Goal: Task Accomplishment & Management: Manage account settings

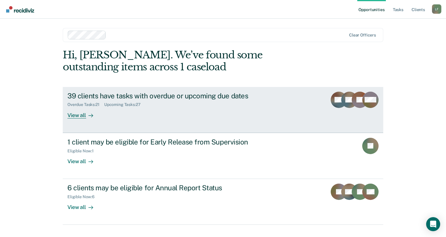
click at [77, 117] on div "View all" at bounding box center [83, 112] width 33 height 11
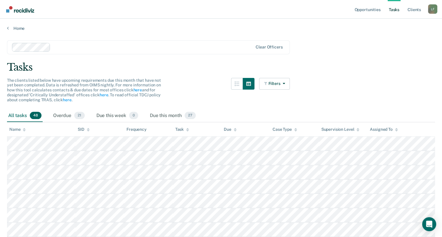
click at [370, 10] on link "Opportunities" at bounding box center [367, 9] width 28 height 19
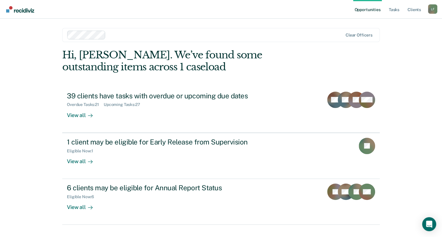
click at [368, 11] on link "Opportunities" at bounding box center [367, 9] width 28 height 19
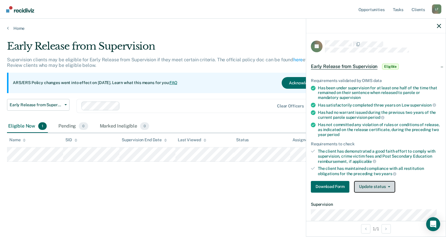
click at [380, 186] on button "Update status" at bounding box center [374, 187] width 41 height 12
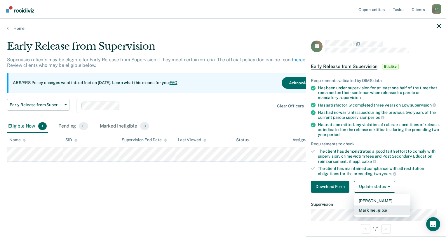
click at [376, 209] on button "Mark Ineligible" at bounding box center [382, 210] width 56 height 9
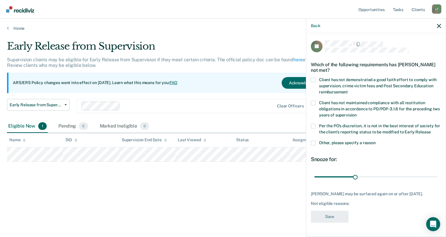
click at [315, 141] on span at bounding box center [313, 143] width 5 height 5
click at [376, 141] on input "Other, please specify a reason" at bounding box center [376, 141] width 0 height 0
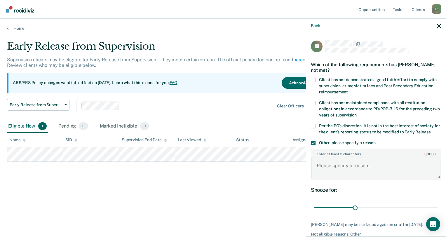
click at [367, 166] on textarea "Enter at least 3 characters 0 / 1600" at bounding box center [376, 169] width 129 height 22
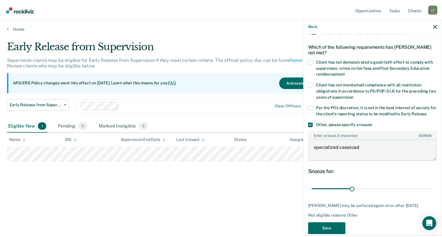
scroll to position [27, 0]
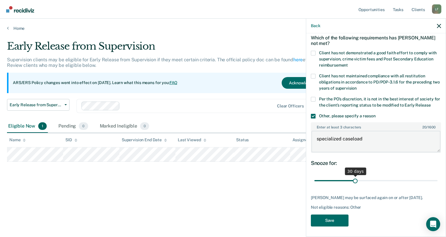
type textarea "specialized caseload"
drag, startPoint x: 354, startPoint y: 179, endPoint x: 445, endPoint y: 176, distance: 90.6
type input "90"
click at [438, 176] on input "range" at bounding box center [376, 181] width 123 height 10
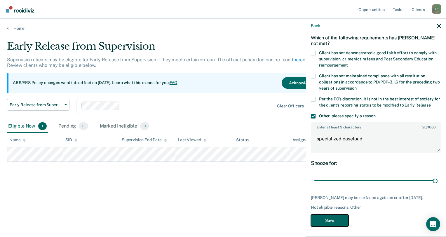
click at [337, 219] on button "Save" at bounding box center [330, 221] width 38 height 12
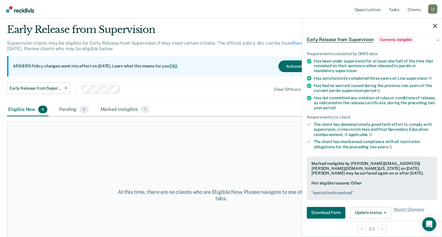
scroll to position [0, 0]
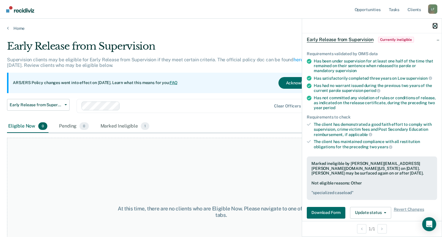
click at [433, 25] on icon "button" at bounding box center [435, 26] width 4 height 4
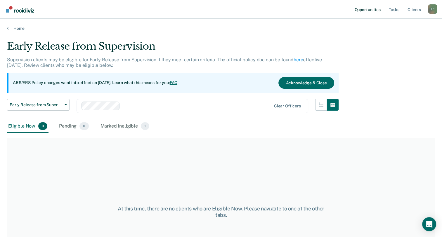
click at [365, 9] on link "Opportunities" at bounding box center [367, 9] width 28 height 19
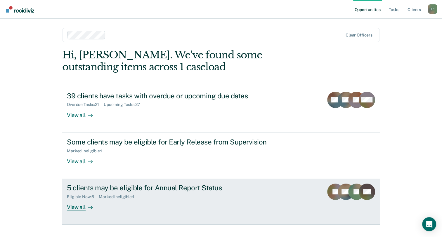
click at [269, 193] on div "Eligible Now : 5 Marked Ineligible : 1" at bounding box center [169, 195] width 205 height 7
